Goal: Information Seeking & Learning: Learn about a topic

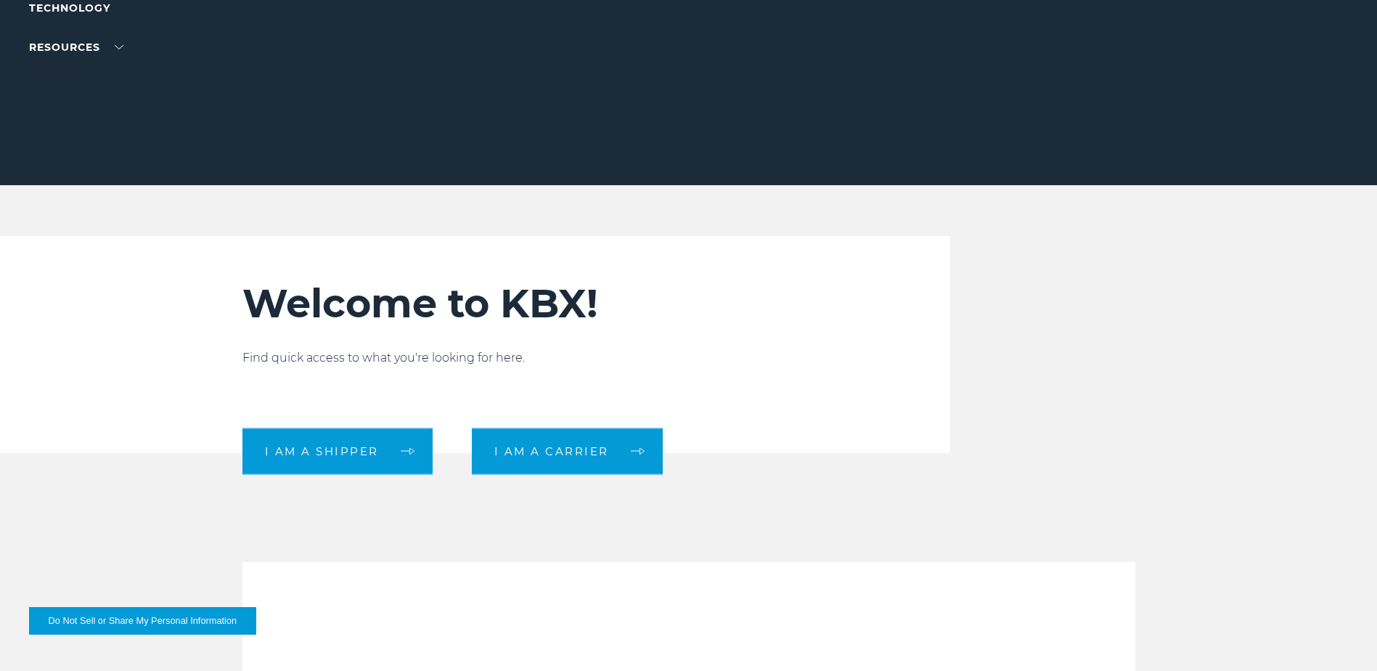
scroll to position [290, 0]
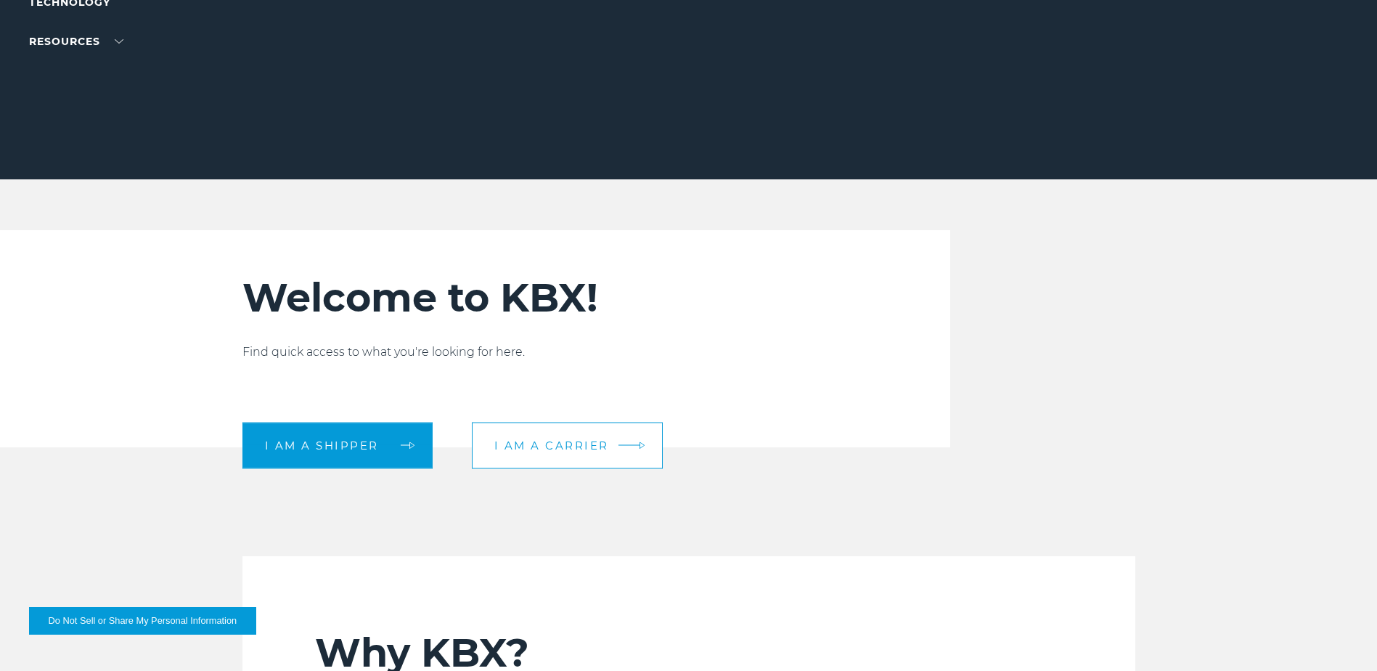
click at [584, 444] on span "I am a carrier" at bounding box center [551, 445] width 115 height 11
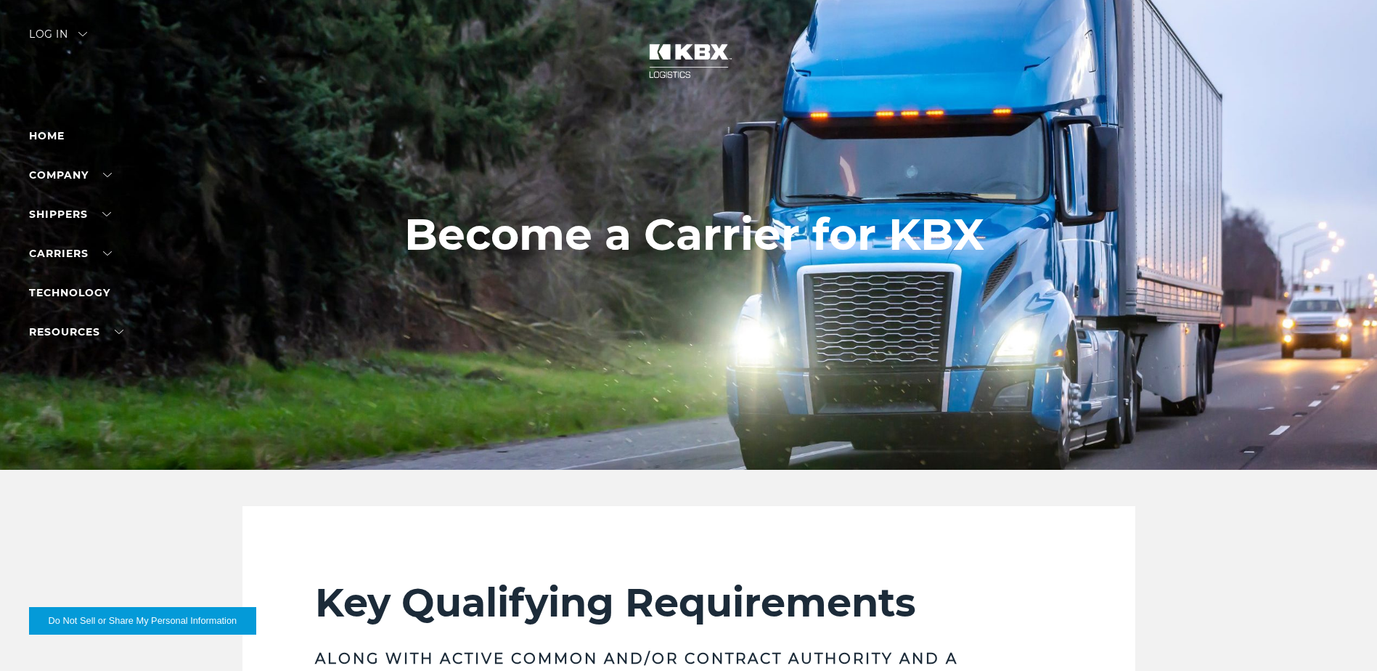
click at [1131, 346] on div at bounding box center [694, 235] width 1388 height 470
click at [50, 138] on link "Home" at bounding box center [47, 135] width 36 height 13
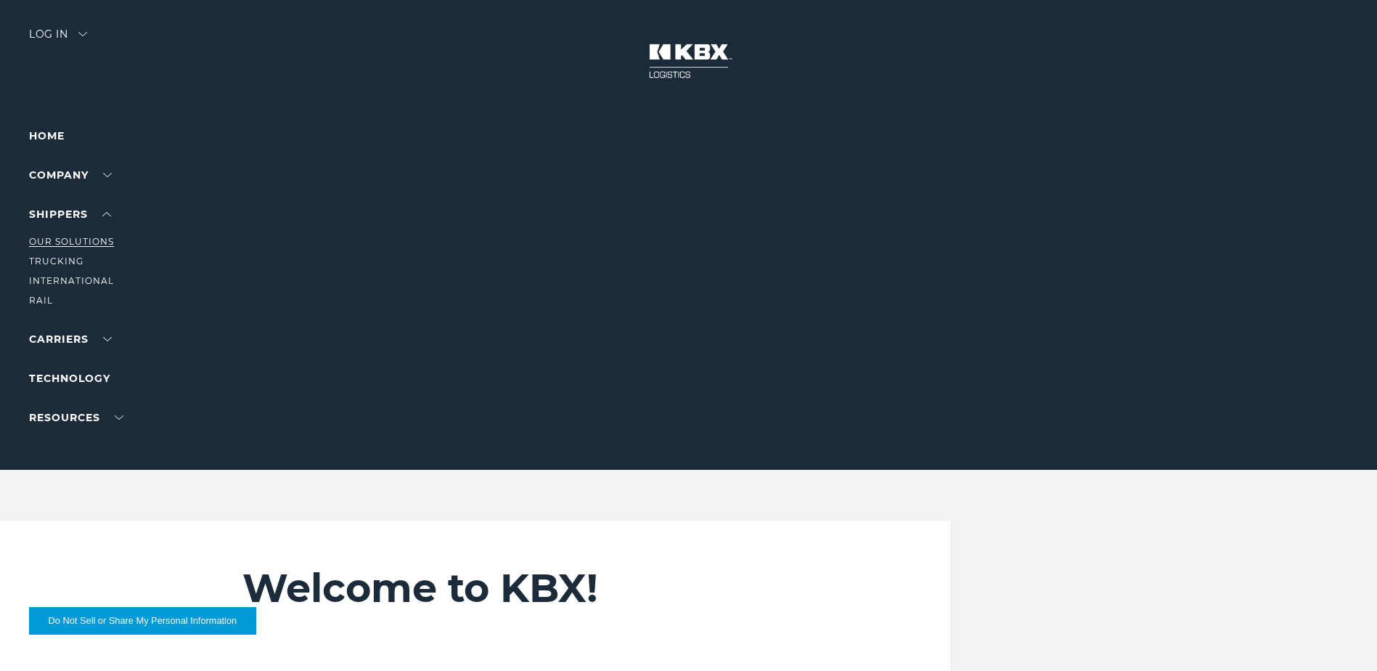
click at [89, 240] on link "Our Solutions" at bounding box center [71, 241] width 85 height 11
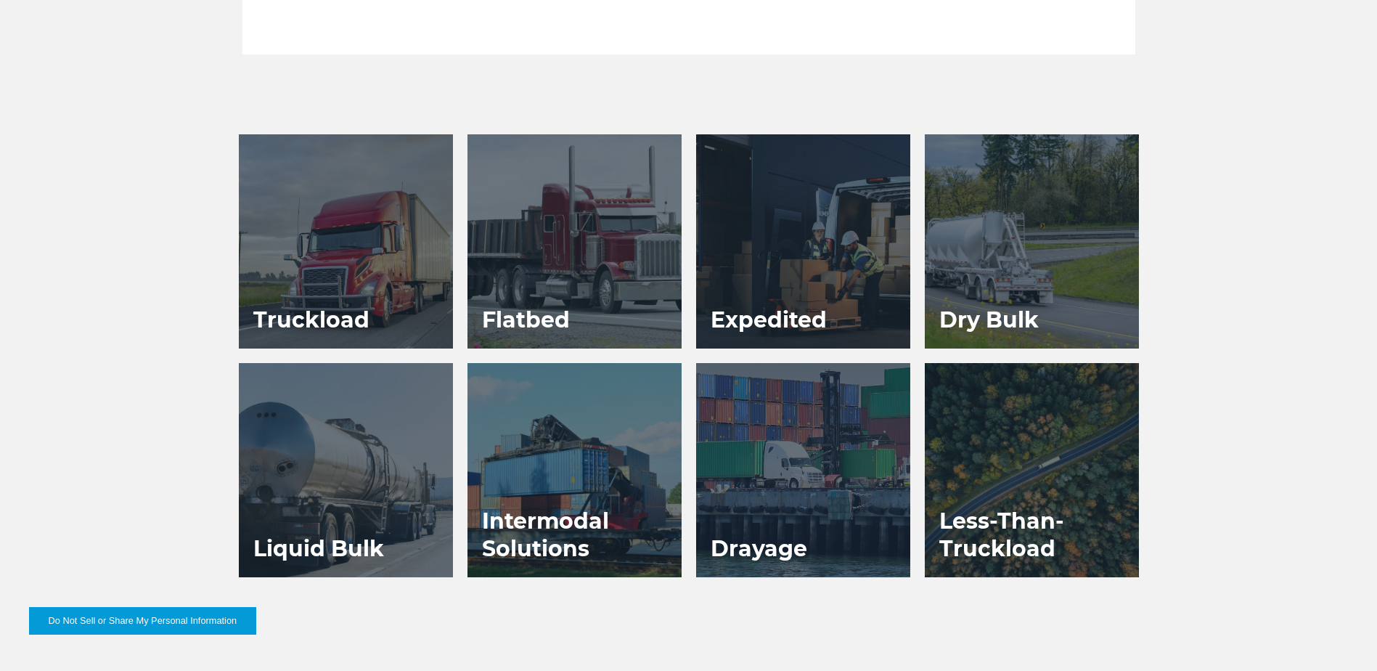
scroll to position [726, 0]
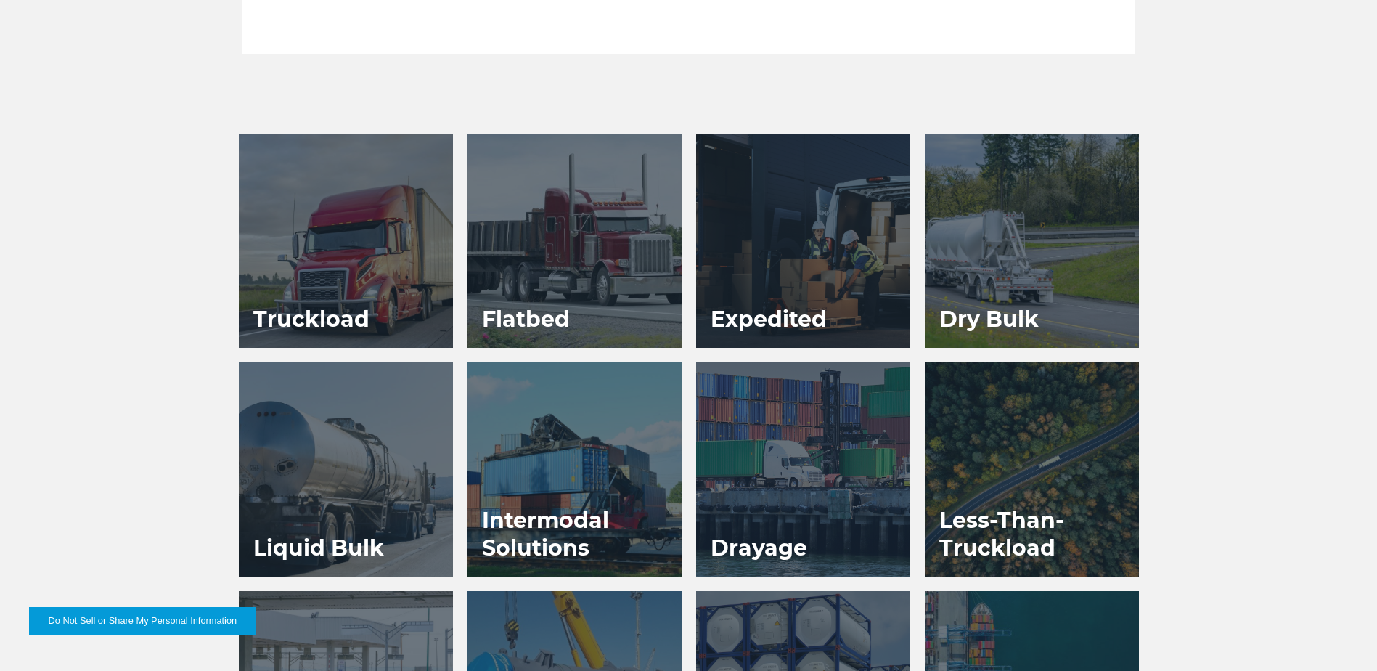
click at [391, 258] on div at bounding box center [346, 241] width 214 height 214
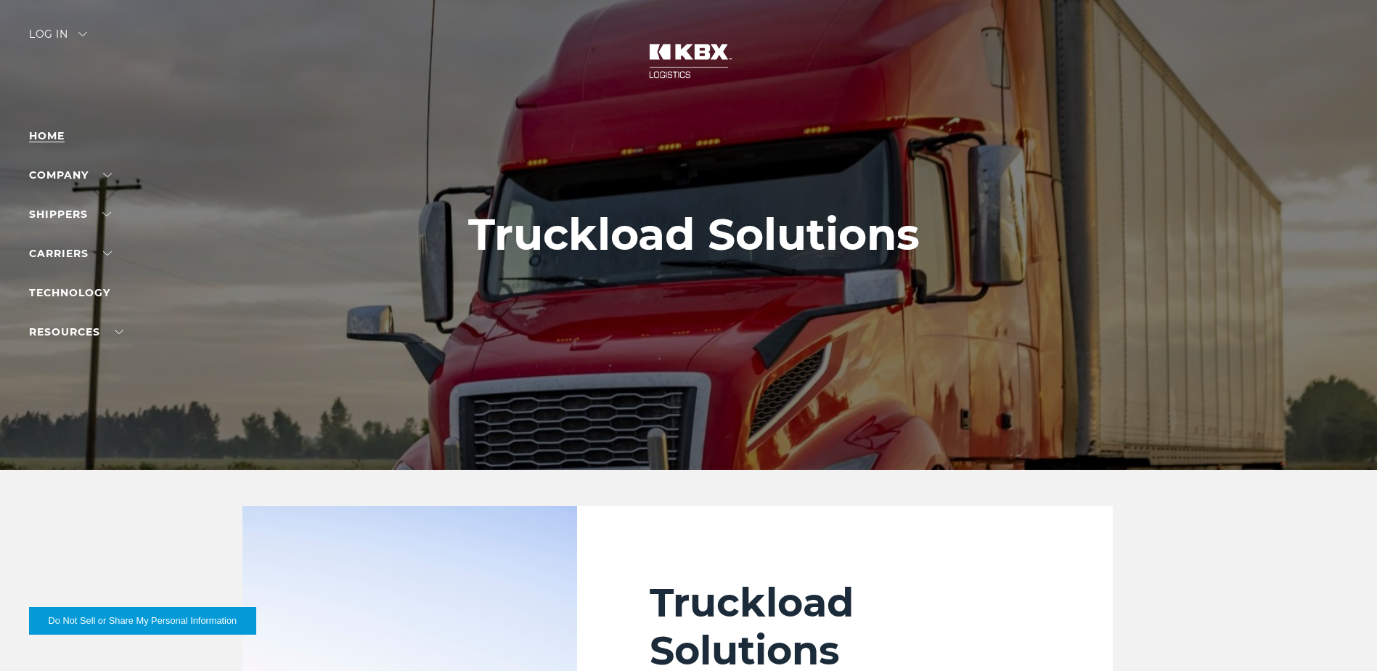
click at [46, 136] on link "Home" at bounding box center [47, 135] width 36 height 13
